Goal: Task Accomplishment & Management: Manage account settings

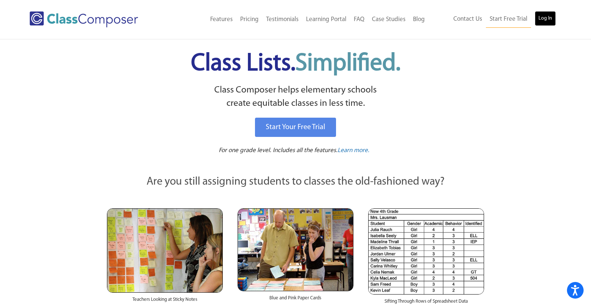
click at [548, 19] on link "Log In" at bounding box center [545, 18] width 21 height 15
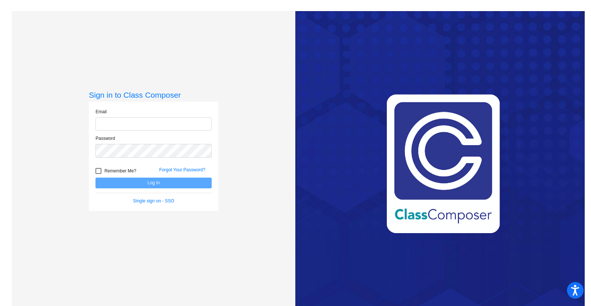
type input "[EMAIL_ADDRESS][DOMAIN_NAME]"
click at [158, 183] on button "Log In" at bounding box center [153, 183] width 116 height 11
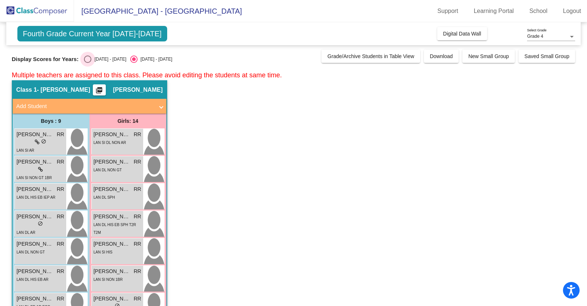
click at [87, 60] on div "Select an option" at bounding box center [87, 59] width 7 height 7
click at [87, 63] on input "[DATE] - [DATE]" at bounding box center [87, 63] width 0 height 0
radio input "true"
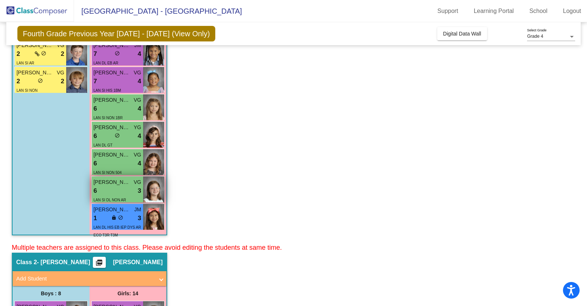
scroll to position [281, 0]
